Goal: Find specific page/section: Find specific page/section

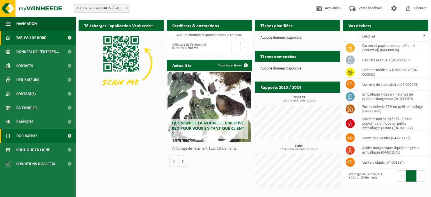
click at [26, 136] on span "Documents" at bounding box center [26, 136] width 21 height 14
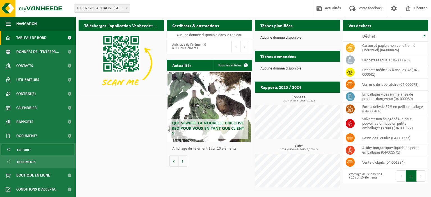
click at [23, 152] on span "Factures" at bounding box center [24, 150] width 14 height 11
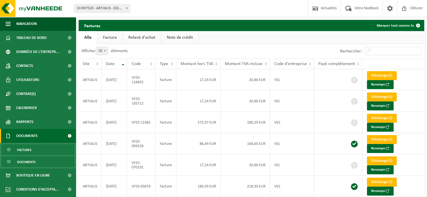
click at [25, 164] on span "Documents" at bounding box center [26, 162] width 19 height 11
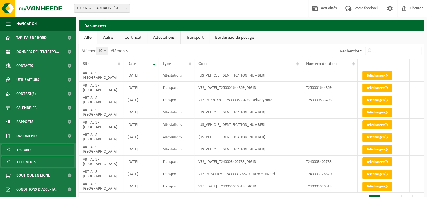
click at [26, 149] on span "Factures" at bounding box center [24, 150] width 14 height 11
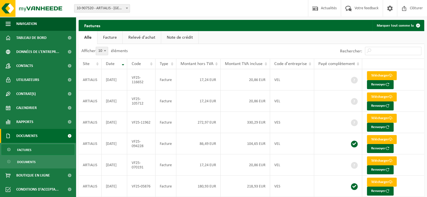
click at [106, 35] on link "Facture" at bounding box center [109, 37] width 25 height 13
